Goal: Register for event/course

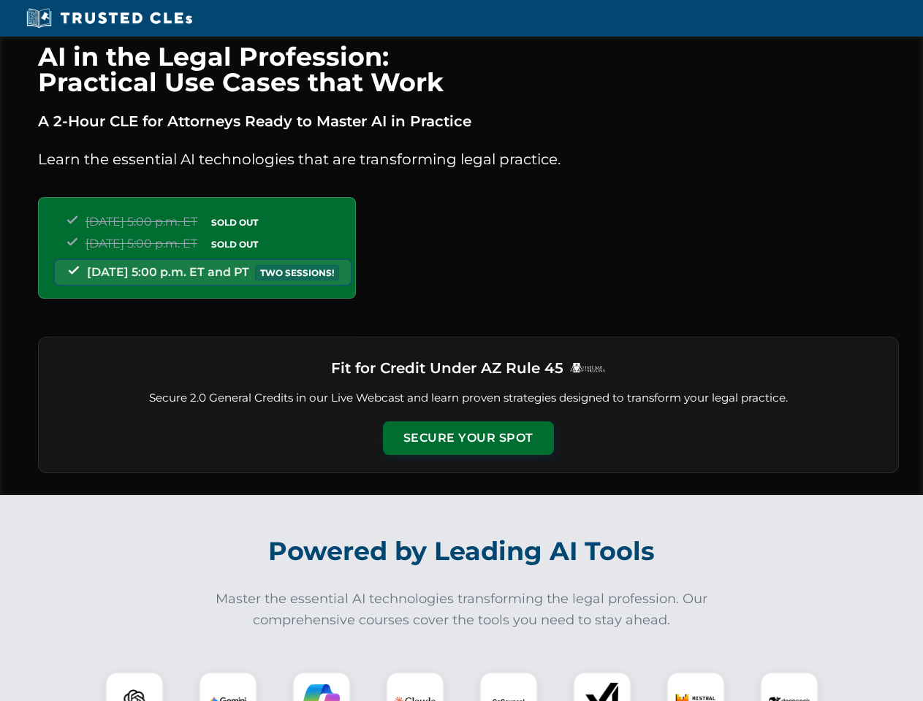
click at [467, 438] on button "Secure Your Spot" at bounding box center [468, 438] width 171 height 34
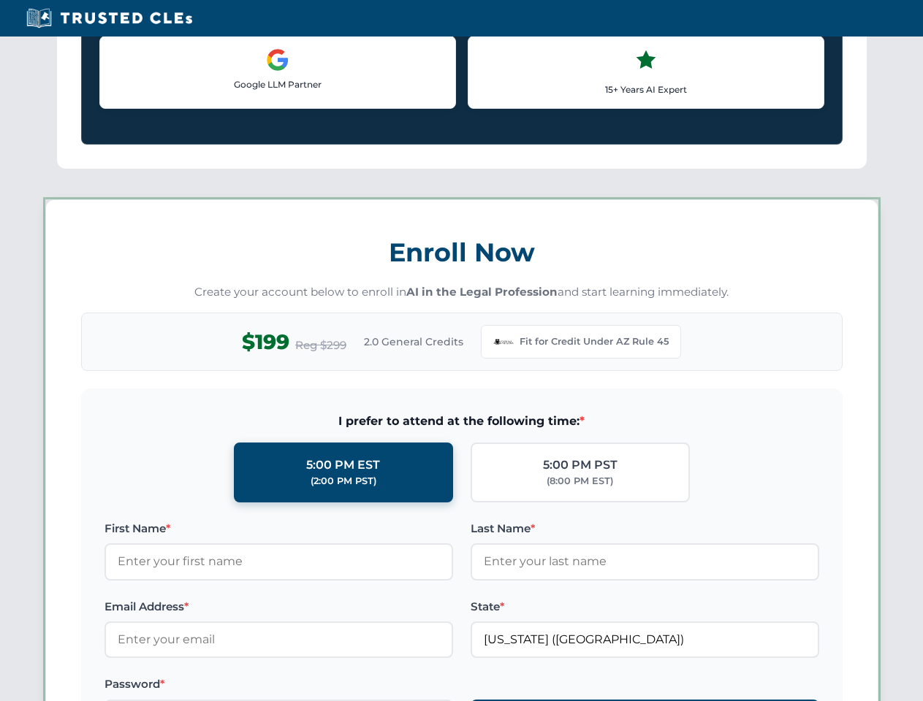
click at [228, 687] on label "Password *" at bounding box center [278, 685] width 348 height 18
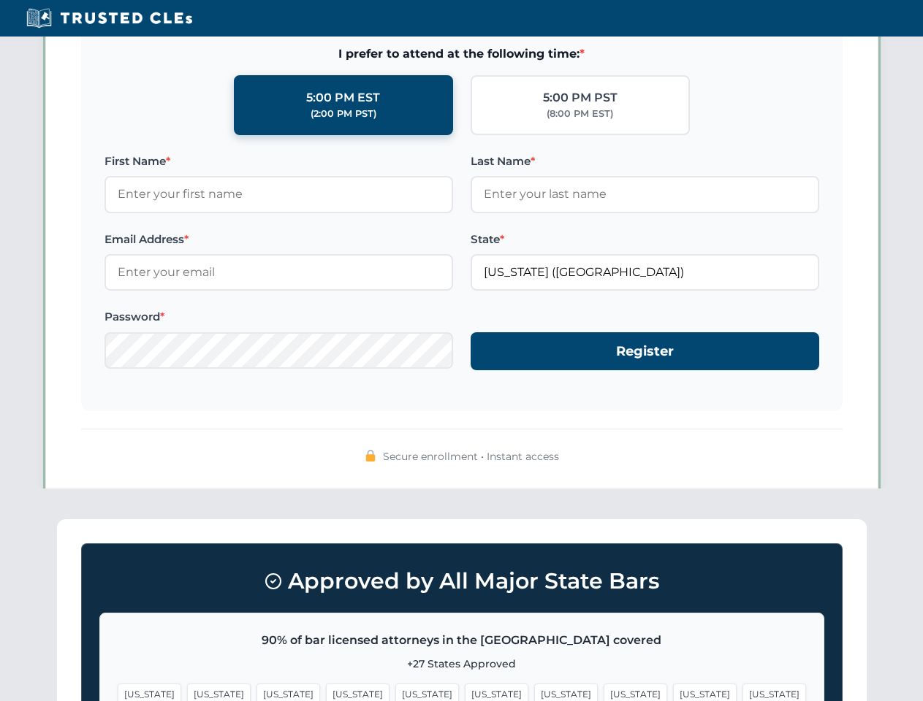
click at [534, 687] on span "[US_STATE]" at bounding box center [566, 694] width 64 height 21
click at [673, 687] on span "[US_STATE]" at bounding box center [705, 694] width 64 height 21
